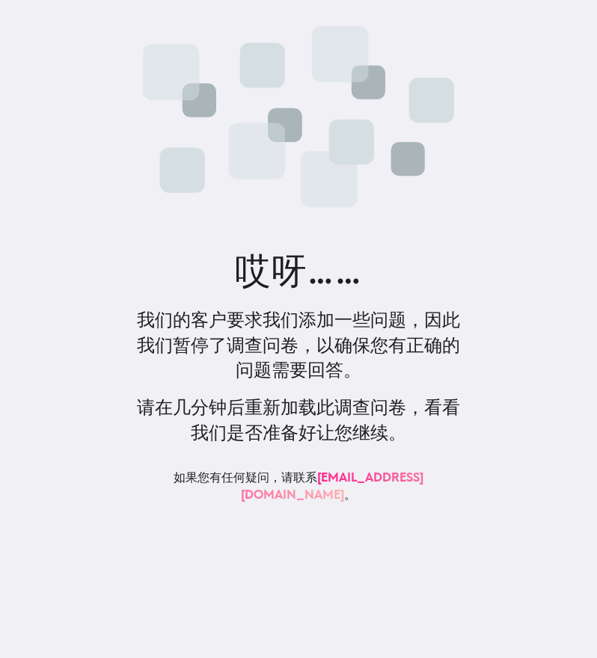
click at [309, 474] on link "[EMAIL_ADDRESS][DOMAIN_NAME]" at bounding box center [332, 485] width 183 height 31
click at [322, 479] on link "[EMAIL_ADDRESS][DOMAIN_NAME]" at bounding box center [332, 485] width 183 height 31
